Goal: Task Accomplishment & Management: Use online tool/utility

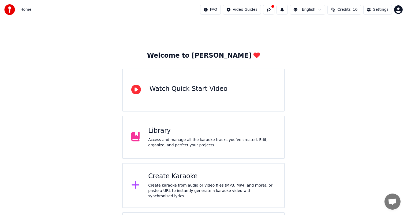
click at [174, 193] on div "Create karaoke from audio or video files (MP3, MP4, and more), or paste a URL t…" at bounding box center [212, 191] width 128 height 16
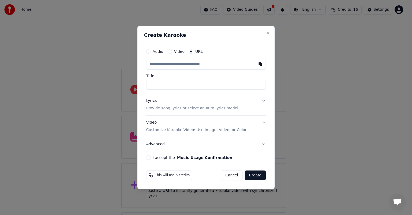
click at [230, 174] on button "Cancel" at bounding box center [232, 176] width 22 height 10
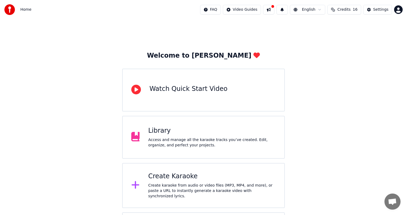
click at [176, 185] on div "Create karaoke from audio or video files (MP3, MP4, and more), or paste a URL t…" at bounding box center [212, 191] width 128 height 16
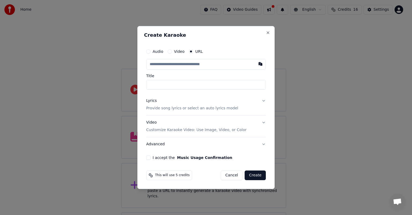
click at [154, 65] on input "text" at bounding box center [206, 64] width 120 height 11
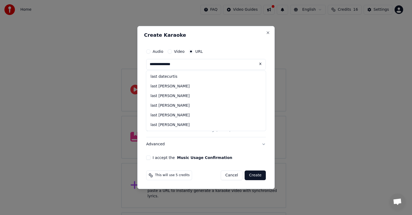
click at [164, 64] on input "**********" at bounding box center [206, 64] width 120 height 11
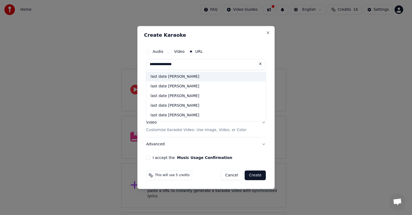
click at [180, 65] on input "**********" at bounding box center [206, 64] width 120 height 11
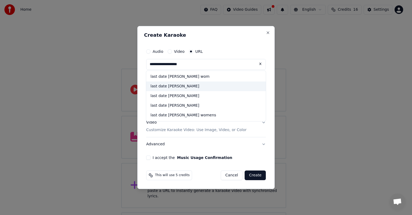
click at [170, 83] on div "last date [PERSON_NAME]" at bounding box center [206, 87] width 120 height 10
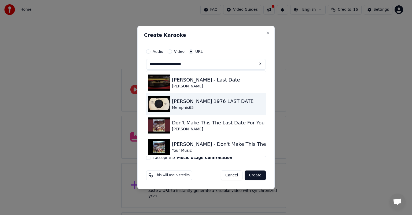
click at [181, 103] on div "[PERSON_NAME] 1976 LAST DATE" at bounding box center [213, 102] width 82 height 8
type input "**********"
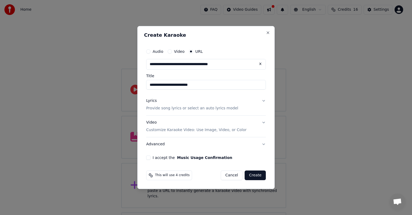
click at [150, 101] on div "Lyrics" at bounding box center [151, 100] width 10 height 5
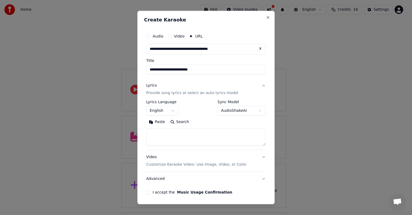
click at [150, 131] on textarea at bounding box center [206, 136] width 120 height 17
type textarea "**"
click at [149, 191] on button "I accept the Music Usage Confirmation" at bounding box center [148, 192] width 4 height 4
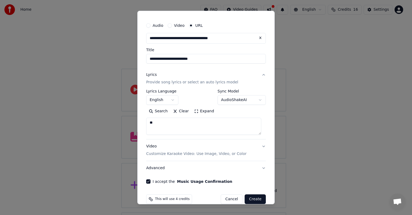
scroll to position [19, 0]
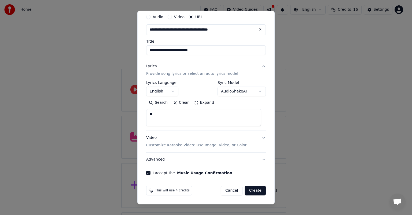
click at [252, 192] on button "Create" at bounding box center [255, 191] width 21 height 10
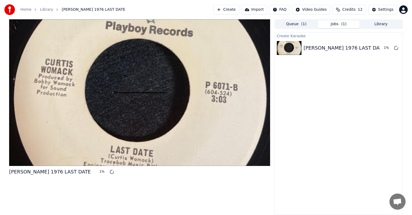
click at [22, 9] on link "Home" at bounding box center [25, 9] width 11 height 5
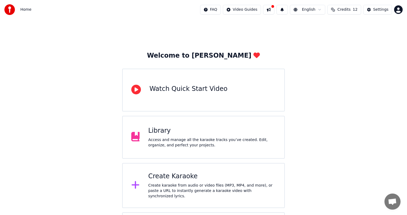
click at [177, 181] on div "Create Karaoke" at bounding box center [212, 176] width 128 height 9
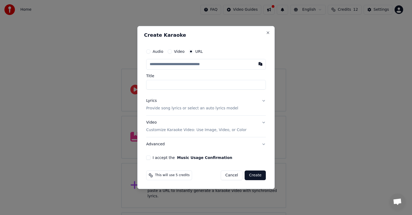
click at [156, 63] on input "text" at bounding box center [206, 64] width 120 height 11
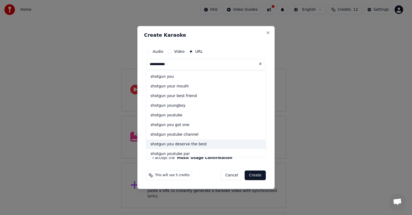
click at [170, 142] on div "shotgun you deserve the best" at bounding box center [206, 144] width 120 height 10
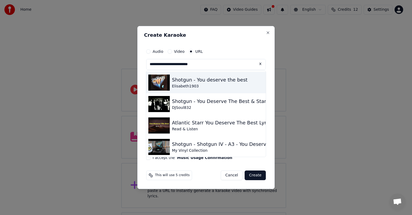
click at [161, 79] on img at bounding box center [158, 83] width 21 height 16
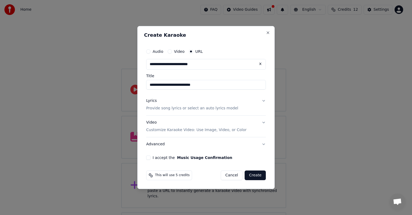
type input "**********"
click at [152, 101] on div "Lyrics" at bounding box center [151, 100] width 10 height 5
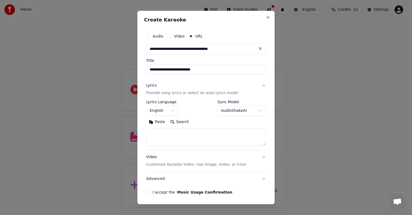
click at [155, 133] on textarea at bounding box center [206, 136] width 120 height 17
click at [159, 136] on textarea "**" at bounding box center [203, 136] width 115 height 17
type textarea "*"
type textarea "**"
click at [147, 192] on button "I accept the Music Usage Confirmation" at bounding box center [148, 192] width 4 height 4
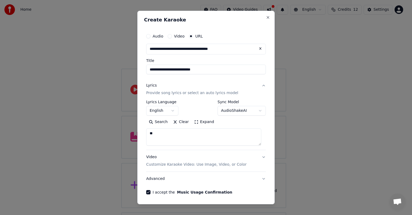
scroll to position [19, 0]
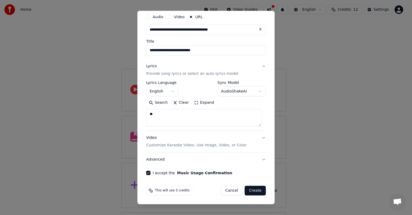
click at [251, 191] on button "Create" at bounding box center [255, 191] width 21 height 10
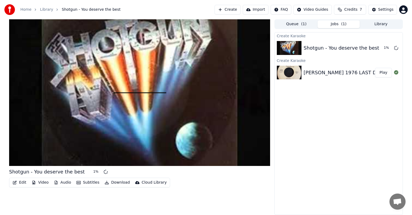
click at [383, 72] on button "Play" at bounding box center [383, 73] width 17 height 10
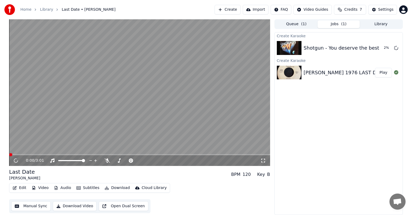
click at [106, 161] on icon at bounding box center [107, 161] width 5 height 4
click at [24, 151] on video at bounding box center [139, 92] width 261 height 147
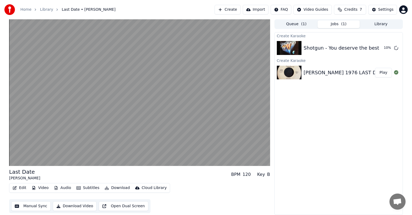
click at [116, 187] on button "Download" at bounding box center [117, 188] width 30 height 8
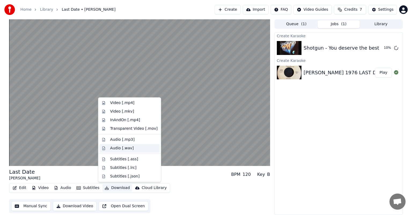
click at [116, 147] on div "Audio [.wav]" at bounding box center [122, 148] width 24 height 5
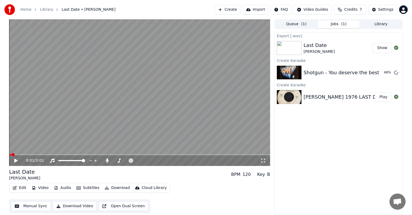
click at [25, 10] on link "Home" at bounding box center [25, 9] width 11 height 5
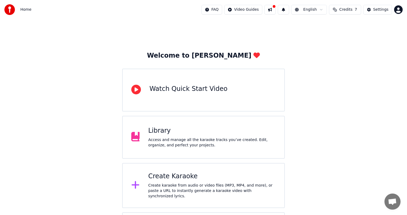
click at [164, 186] on div "Create karaoke from audio or video files (MP3, MP4, and more), or paste a URL t…" at bounding box center [212, 191] width 128 height 16
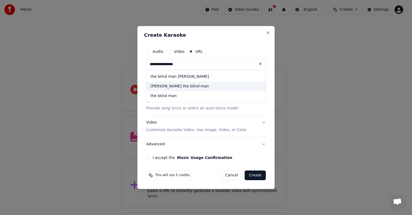
click at [168, 84] on div "[PERSON_NAME] the blind man" at bounding box center [206, 87] width 120 height 10
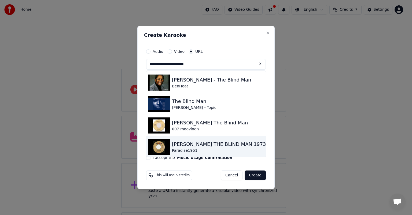
click at [176, 147] on div "[PERSON_NAME] THE BLIND MAN 1973" at bounding box center [219, 145] width 94 height 8
type input "**********"
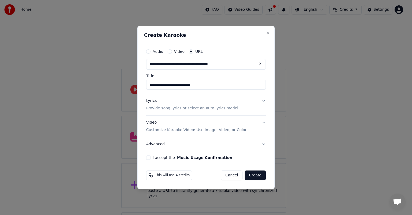
click at [150, 101] on div "Lyrics" at bounding box center [151, 100] width 10 height 5
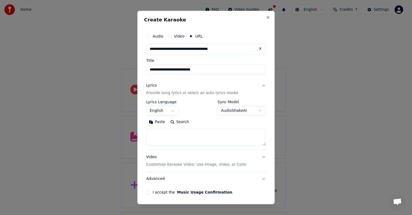
click at [155, 138] on textarea at bounding box center [206, 136] width 120 height 17
type textarea "**"
click at [147, 191] on button "I accept the Music Usage Confirmation" at bounding box center [148, 192] width 4 height 4
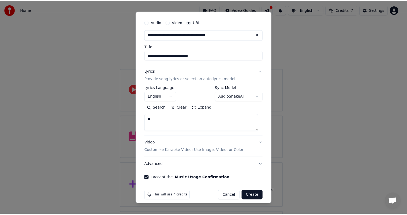
scroll to position [19, 0]
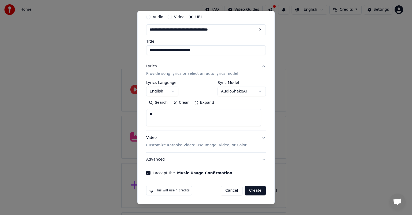
click at [251, 192] on button "Create" at bounding box center [255, 191] width 21 height 10
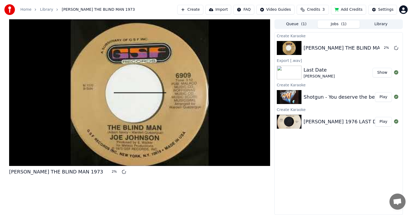
click at [383, 97] on button "Play" at bounding box center [383, 97] width 17 height 10
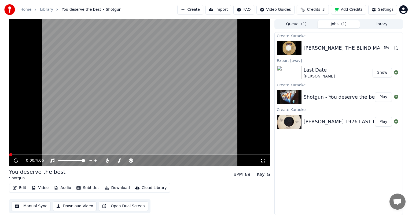
click at [37, 147] on video at bounding box center [139, 92] width 261 height 147
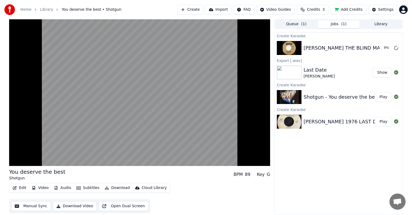
click at [116, 188] on button "Download" at bounding box center [117, 188] width 30 height 8
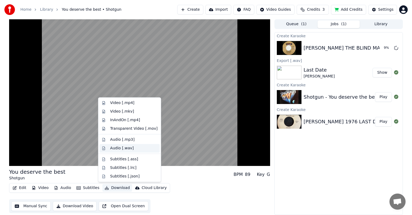
click at [116, 148] on div "Audio [.wav]" at bounding box center [122, 148] width 24 height 5
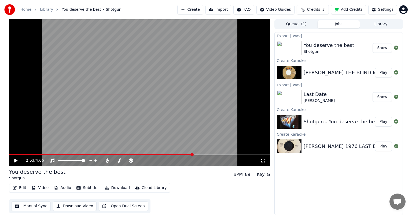
click at [382, 71] on button "Play" at bounding box center [383, 73] width 17 height 10
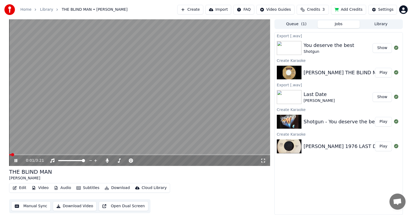
click at [24, 9] on link "Home" at bounding box center [25, 9] width 11 height 5
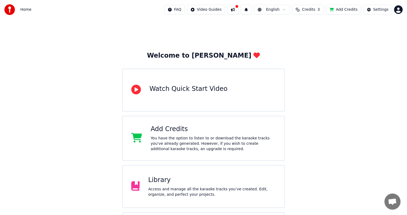
click at [164, 188] on div "Access and manage all the karaoke tracks you’ve created. Edit, organize, and pe…" at bounding box center [212, 192] width 128 height 11
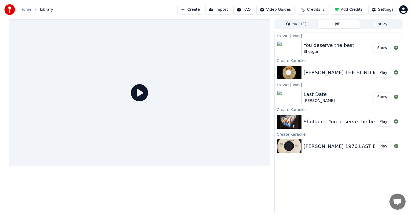
click at [21, 8] on link "Home" at bounding box center [25, 9] width 11 height 5
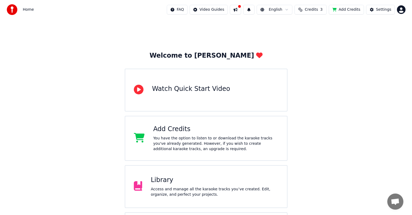
scroll to position [54, 0]
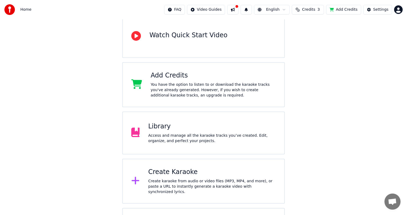
click at [175, 178] on div "Create Karaoke Create karaoke from audio or video files (MP3, MP4, and more), o…" at bounding box center [212, 181] width 128 height 27
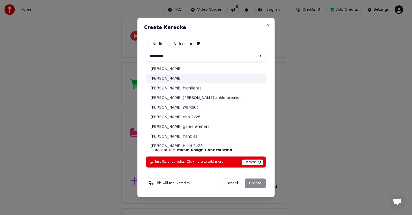
click at [163, 79] on div "[PERSON_NAME]" at bounding box center [206, 79] width 120 height 10
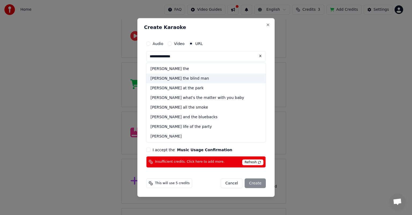
click at [176, 78] on div "[PERSON_NAME] the blind man" at bounding box center [206, 79] width 120 height 10
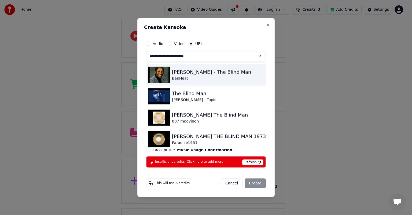
click at [177, 75] on div "[PERSON_NAME] - The Blind Man" at bounding box center [211, 72] width 79 height 8
type input "**********"
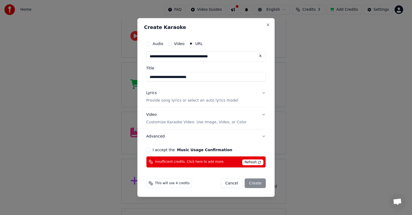
click at [149, 93] on div "Lyrics" at bounding box center [151, 92] width 10 height 5
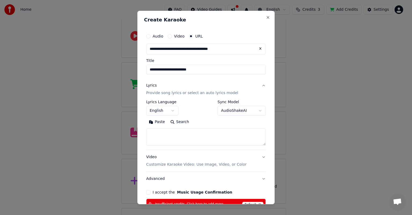
click at [158, 133] on textarea at bounding box center [206, 136] width 120 height 17
type textarea "**"
click at [148, 191] on button "I accept the Music Usage Confirmation" at bounding box center [148, 192] width 4 height 4
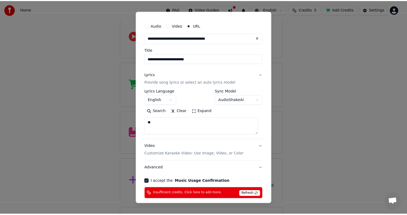
scroll to position [35, 0]
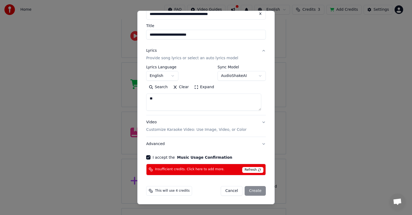
click at [248, 189] on div "Cancel Create" at bounding box center [243, 191] width 45 height 10
click at [147, 155] on div "**********" at bounding box center [206, 86] width 124 height 184
click at [147, 156] on button "I accept the Music Usage Confirmation" at bounding box center [148, 157] width 4 height 4
click at [175, 111] on textarea "**" at bounding box center [203, 102] width 115 height 17
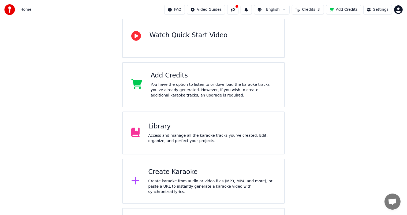
click at [204, 85] on div "You have the option to listen to or download the karaoke tracks you've already …" at bounding box center [213, 90] width 125 height 16
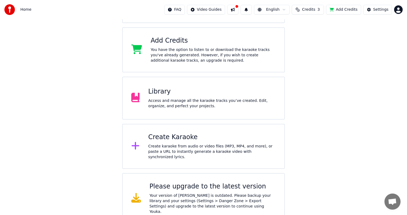
scroll to position [90, 0]
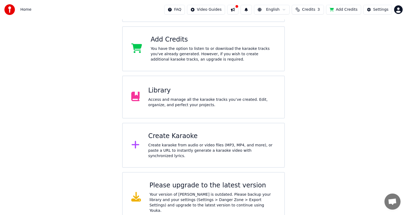
click at [179, 189] on div "Please upgrade to the latest version Your version of [PERSON_NAME] is outdated.…" at bounding box center [213, 197] width 127 height 32
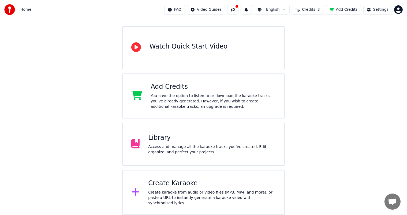
scroll to position [40, 0]
